Goal: Information Seeking & Learning: Learn about a topic

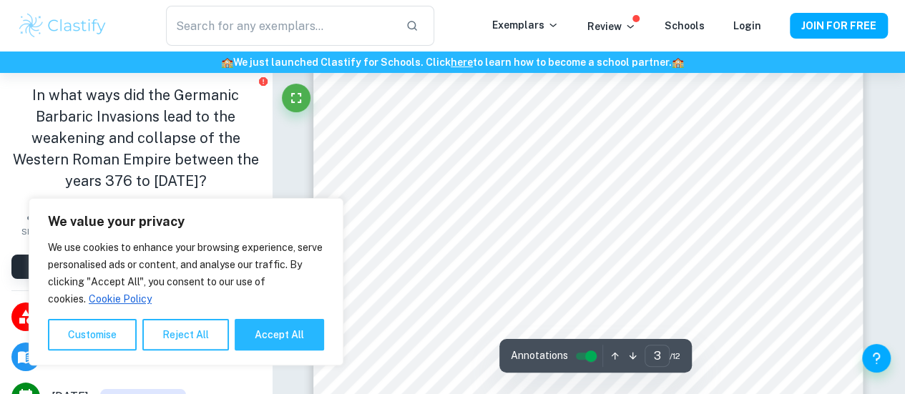
scroll to position [1871, 0]
type input "3"
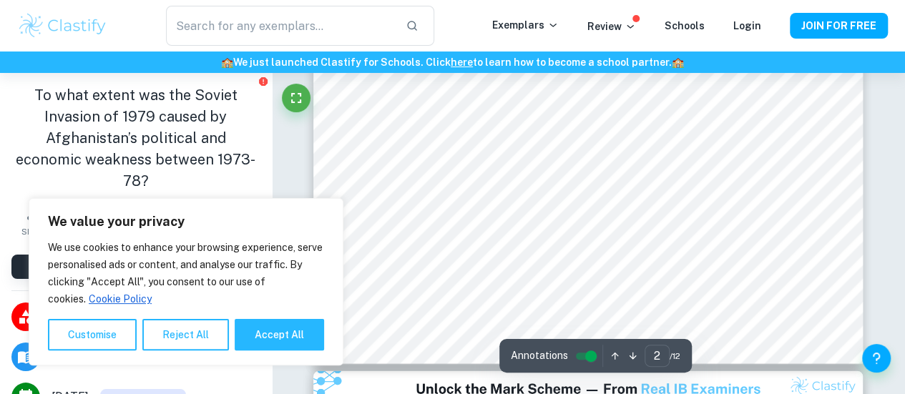
type input "3"
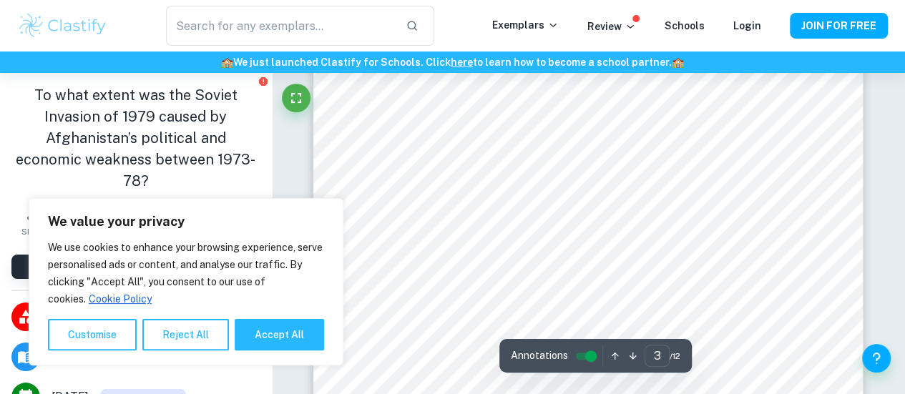
scroll to position [1831, 0]
